Goal: Task Accomplishment & Management: Use online tool/utility

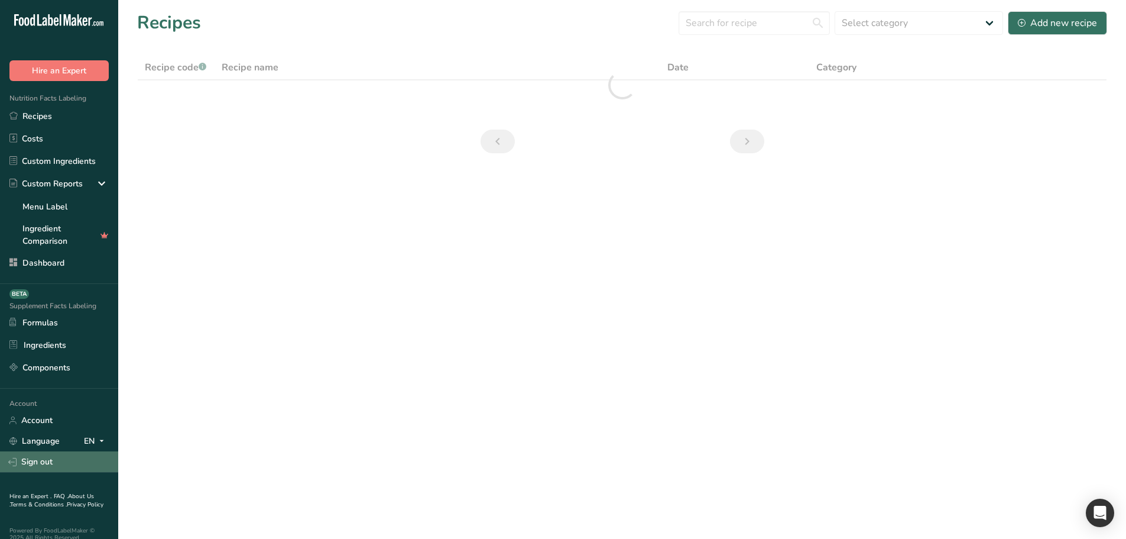
click at [61, 452] on link "Sign out" at bounding box center [59, 461] width 118 height 21
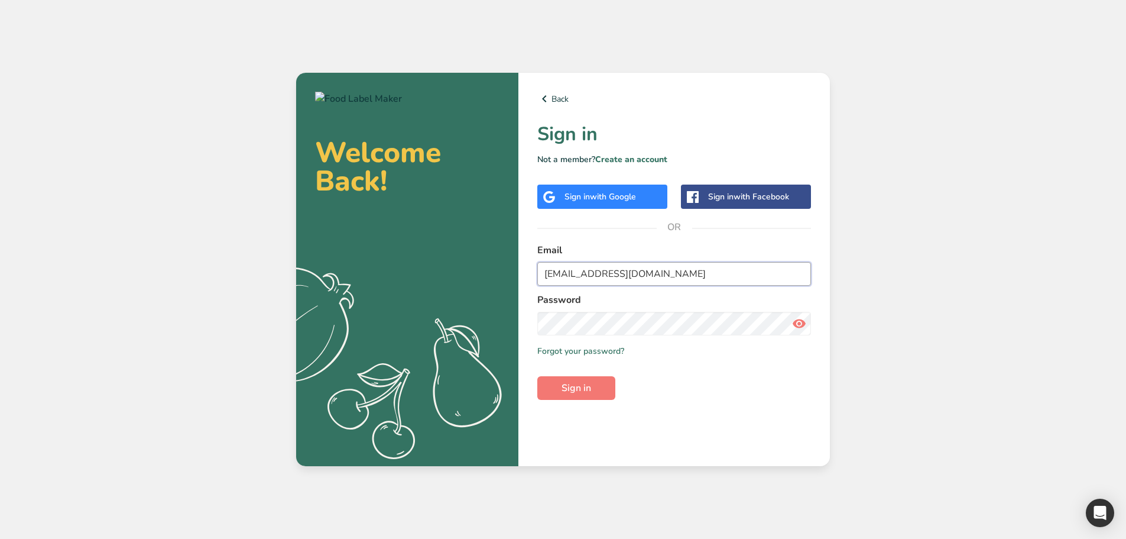
click at [611, 277] on input "[EMAIL_ADDRESS][DOMAIN_NAME]" at bounding box center [674, 274] width 274 height 24
type input "[EMAIL_ADDRESS][DOMAIN_NAME]"
click at [584, 396] on button "Sign in" at bounding box center [576, 388] width 78 height 24
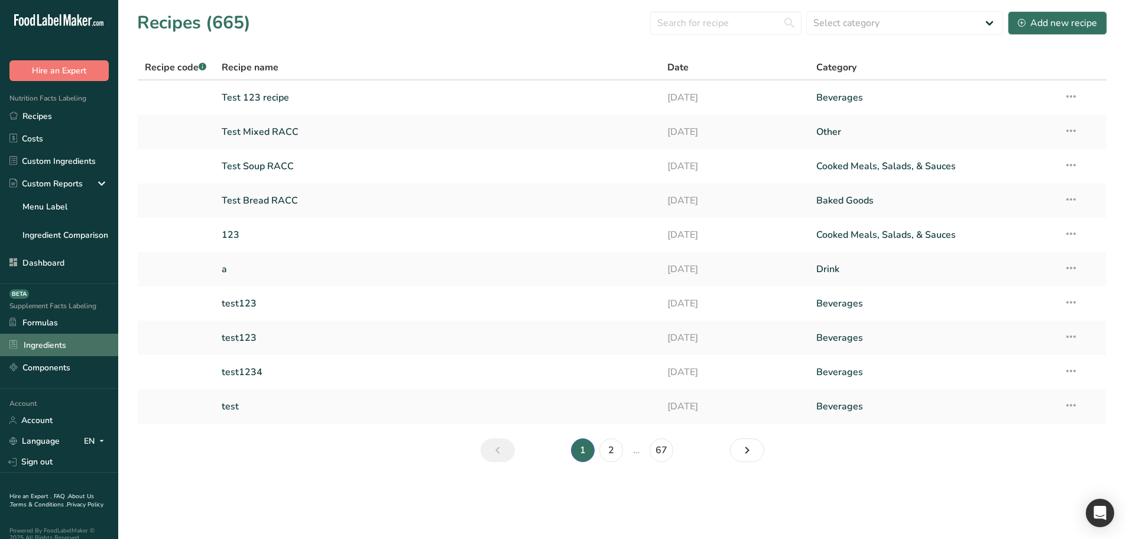
click at [64, 345] on link "Ingredients" at bounding box center [59, 344] width 118 height 22
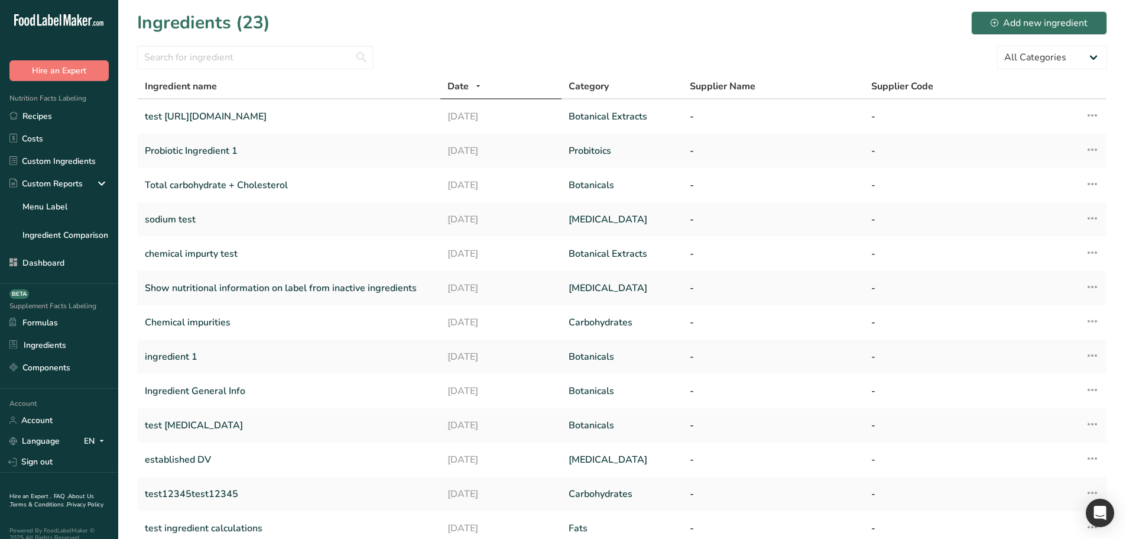
click at [290, 145] on link "Probiotic Ingredient 1" at bounding box center [289, 150] width 289 height 25
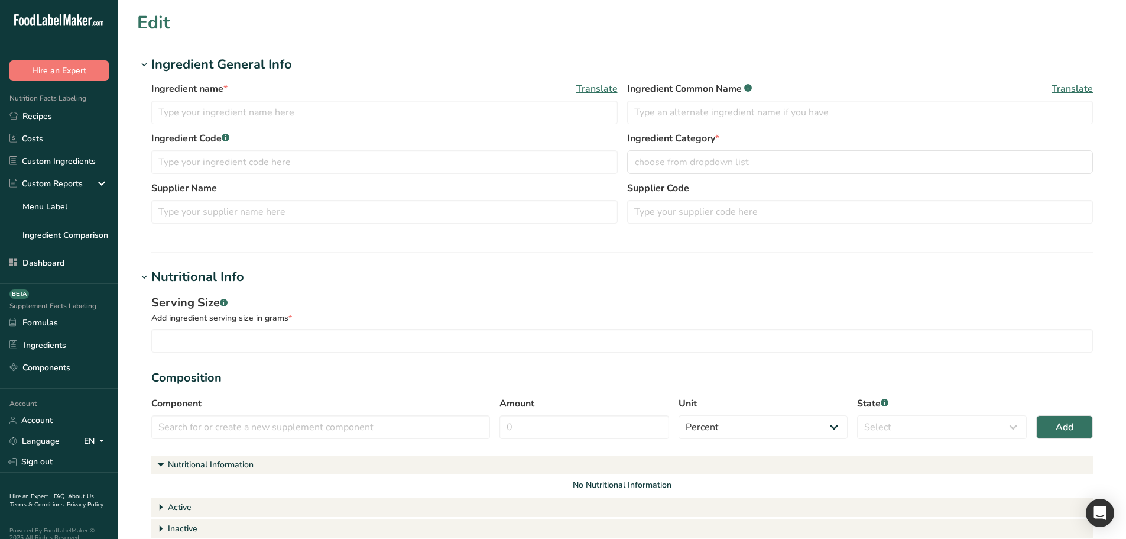
type input "Probiotic Ingredient 1"
type input "1"
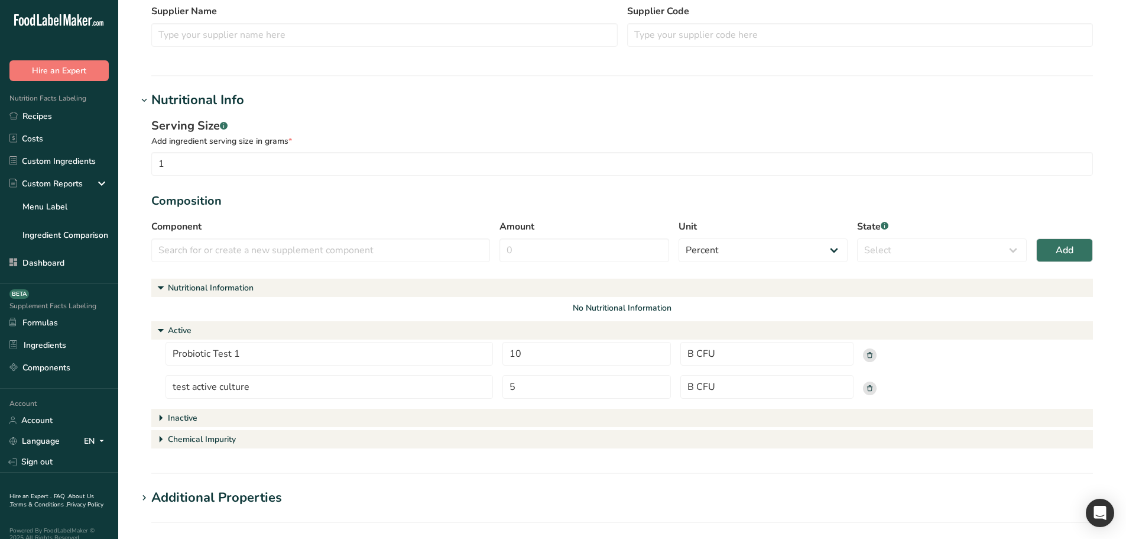
scroll to position [177, 0]
click at [211, 259] on input "text" at bounding box center [320, 250] width 339 height 24
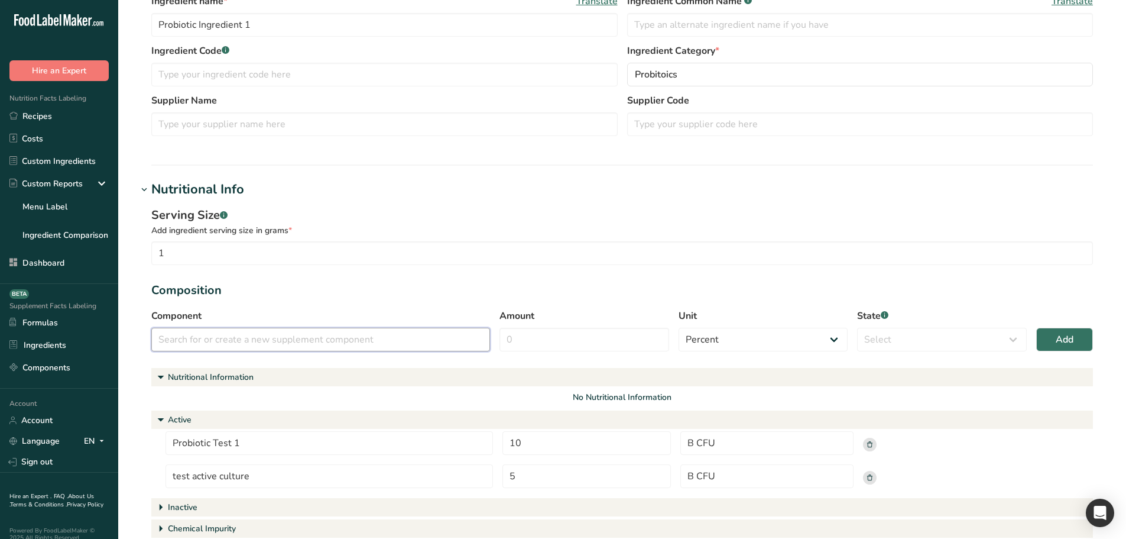
scroll to position [118, 0]
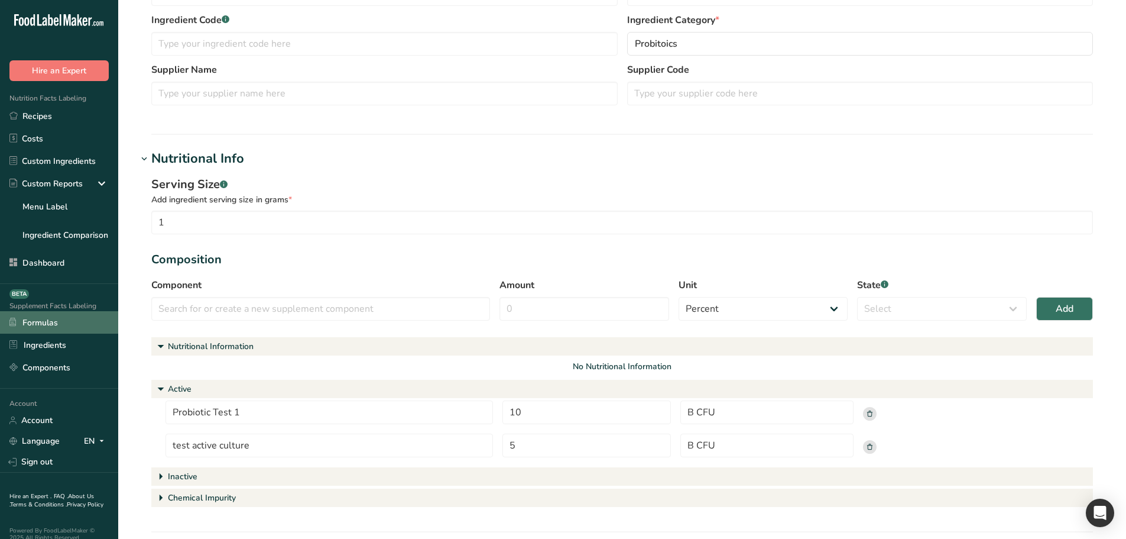
click at [53, 321] on link "Formulas" at bounding box center [59, 322] width 118 height 22
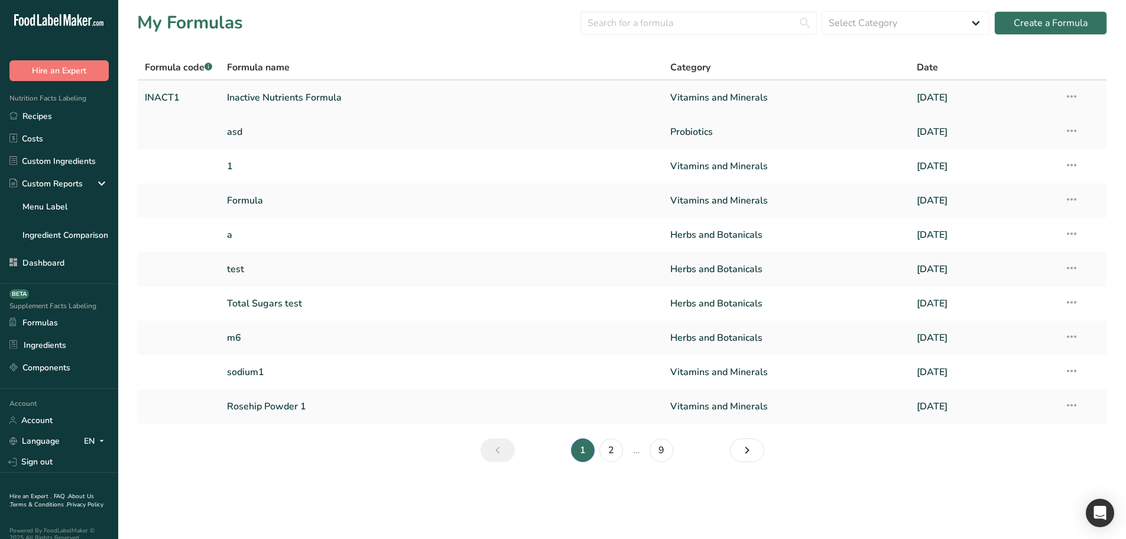
click at [348, 104] on link "Inactive Nutrients Formula" at bounding box center [441, 97] width 429 height 25
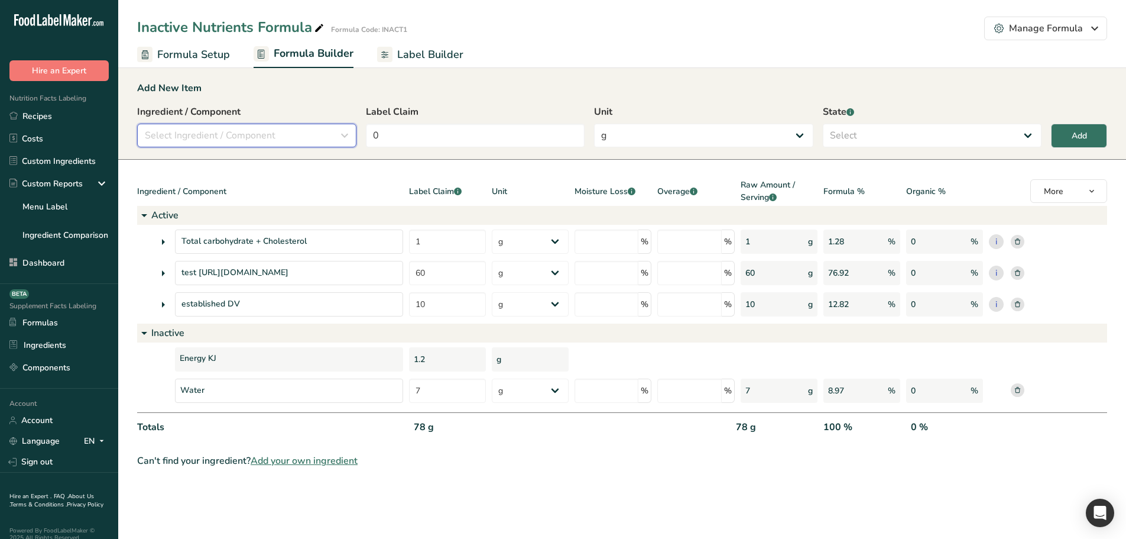
click at [257, 131] on span "Select Ingredient / Component" at bounding box center [210, 135] width 131 height 14
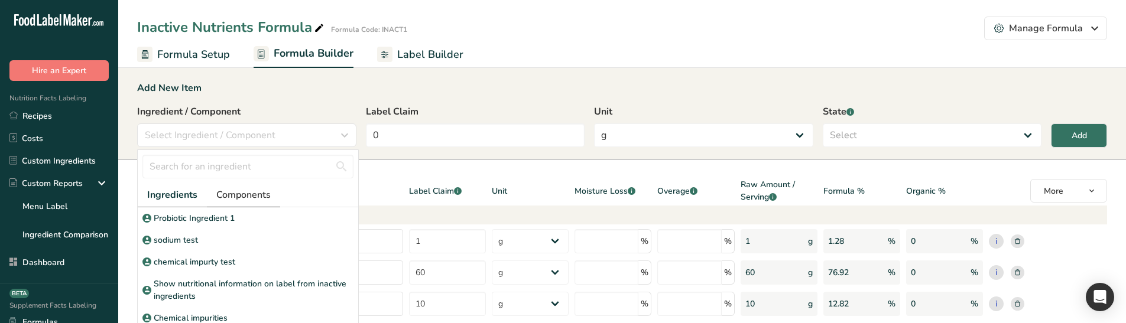
click at [258, 196] on span "Components" at bounding box center [243, 195] width 54 height 14
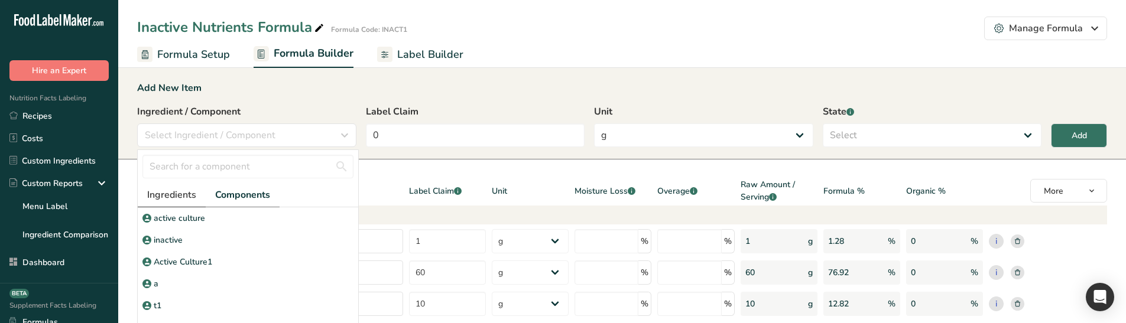
click at [192, 191] on span "Ingredients" at bounding box center [171, 195] width 49 height 14
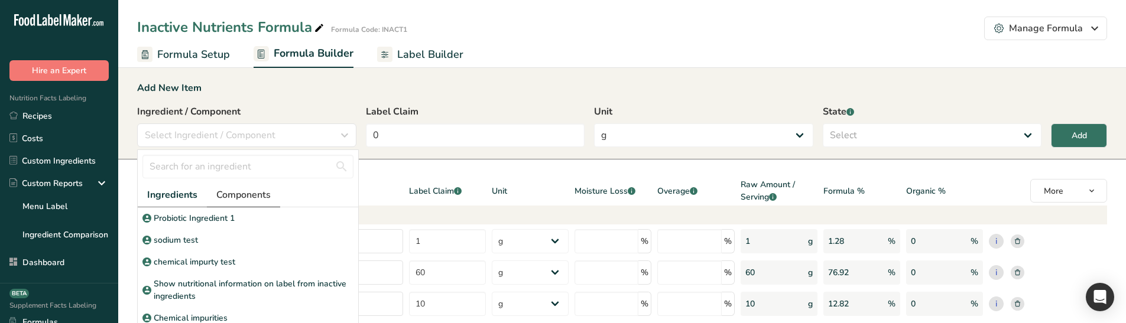
click at [234, 196] on span "Components" at bounding box center [243, 195] width 54 height 14
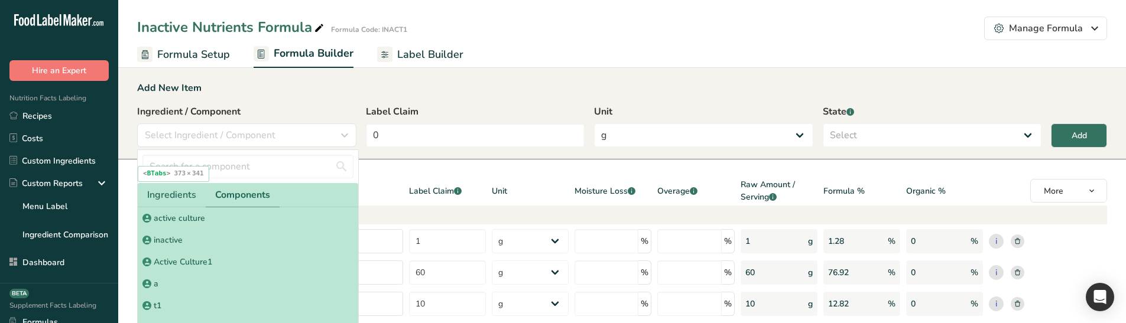
click at [305, 203] on ul "Ingredients Components" at bounding box center [248, 195] width 221 height 24
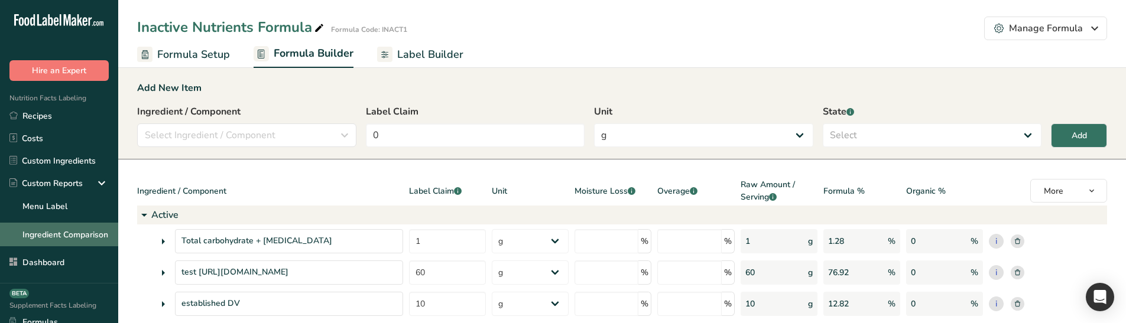
drag, startPoint x: 59, startPoint y: 241, endPoint x: 76, endPoint y: 235, distance: 18.1
click at [59, 241] on link "Ingredient Comparison" at bounding box center [59, 235] width 118 height 24
